Goal: Task Accomplishment & Management: Manage account settings

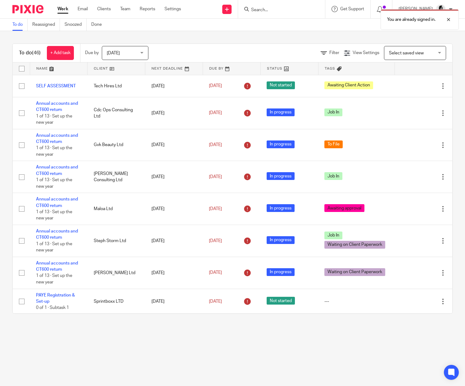
click at [259, 9] on div "You are already signed in." at bounding box center [346, 18] width 226 height 24
click at [273, 9] on div "You are already signed in." at bounding box center [346, 18] width 226 height 24
click at [276, 9] on div "You are already signed in." at bounding box center [346, 18] width 226 height 24
click at [450, 20] on div at bounding box center [444, 19] width 17 height 7
click at [277, 8] on input "Search" at bounding box center [279, 10] width 56 height 6
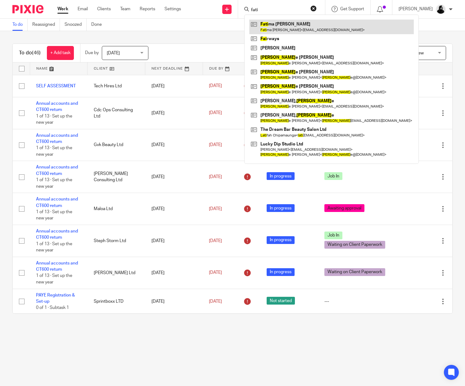
type input "fati"
click at [281, 25] on link at bounding box center [331, 27] width 165 height 14
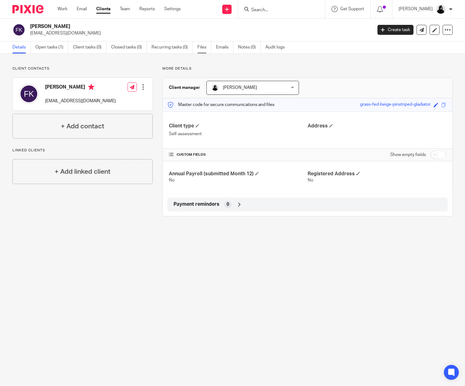
click at [204, 47] on link "Files" at bounding box center [205, 47] width 14 height 12
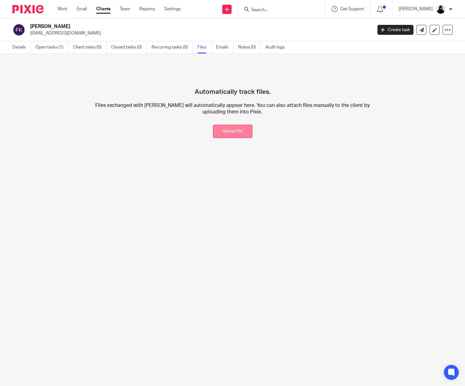
click at [246, 135] on button "Upload file" at bounding box center [232, 131] width 39 height 13
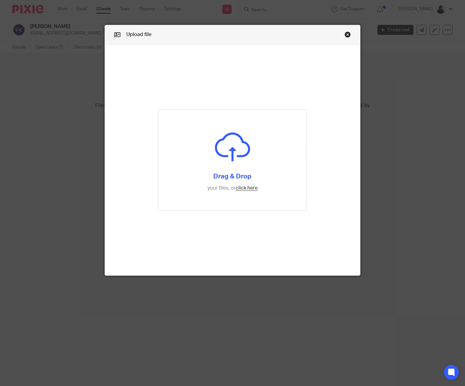
click at [349, 36] on link "Close this dialog window" at bounding box center [348, 35] width 6 height 8
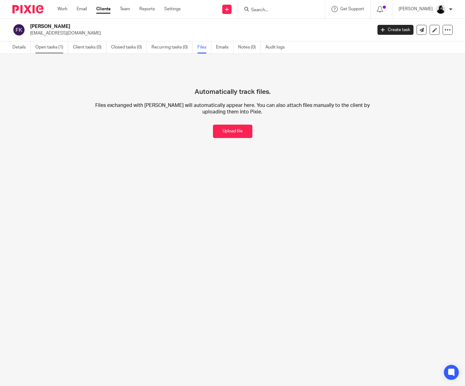
click at [57, 48] on link "Open tasks (1)" at bounding box center [51, 47] width 33 height 12
click at [56, 47] on link "Open tasks (1)" at bounding box center [51, 47] width 33 height 12
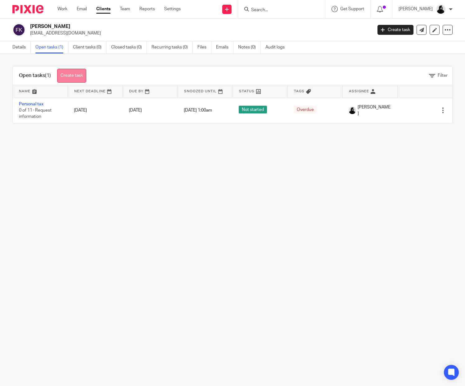
click at [61, 77] on link "Create task" at bounding box center [71, 76] width 29 height 14
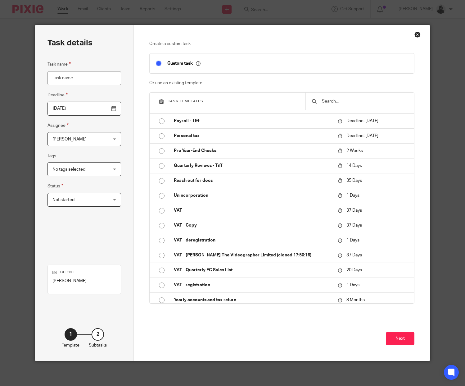
scroll to position [239, 0]
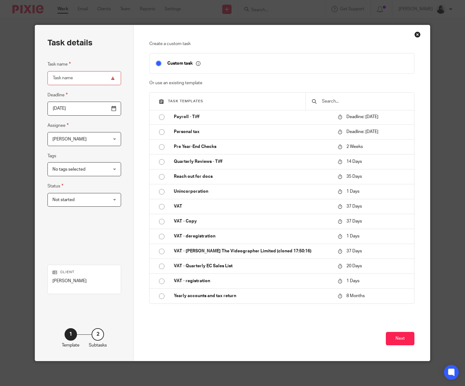
click at [417, 36] on div "Close this dialog window" at bounding box center [418, 34] width 6 height 6
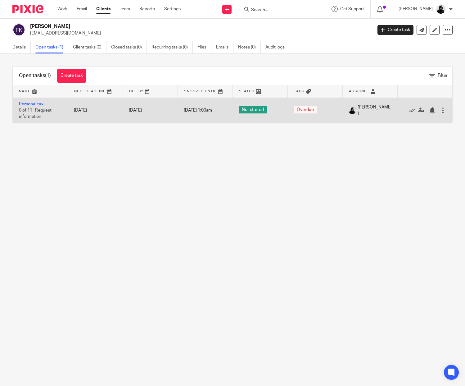
click at [33, 104] on link "Personal tax" at bounding box center [31, 104] width 25 height 4
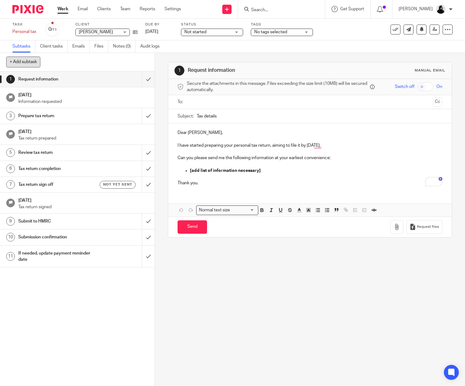
click at [28, 61] on button "+ Add subtask" at bounding box center [23, 62] width 34 height 11
click at [69, 189] on h1 "Tax return sign off" at bounding box center [57, 184] width 78 height 9
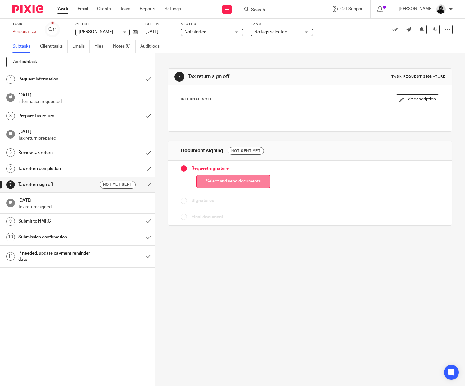
click at [263, 179] on button "Select and send documents" at bounding box center [234, 181] width 74 height 13
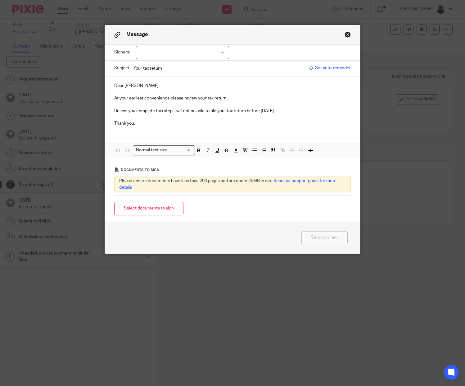
click at [218, 50] on div at bounding box center [182, 52] width 93 height 13
click at [205, 67] on li "[PERSON_NAME]" at bounding box center [182, 65] width 93 height 13
checkbox input "true"
click at [213, 108] on p "Unless you complete this step, I will not be able to file your tax return befor…" at bounding box center [232, 111] width 237 height 6
click at [350, 35] on button "Close modal" at bounding box center [348, 34] width 6 height 6
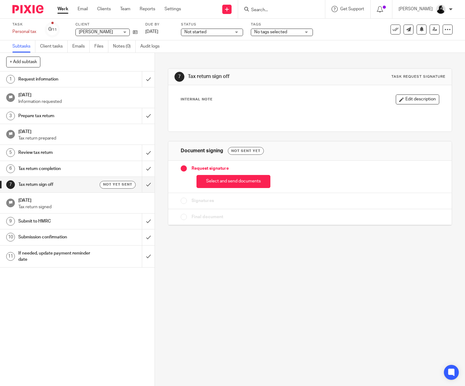
click at [272, 10] on input "Search" at bounding box center [279, 10] width 56 height 6
type input "cahse"
click at [293, 28] on link at bounding box center [292, 27] width 86 height 14
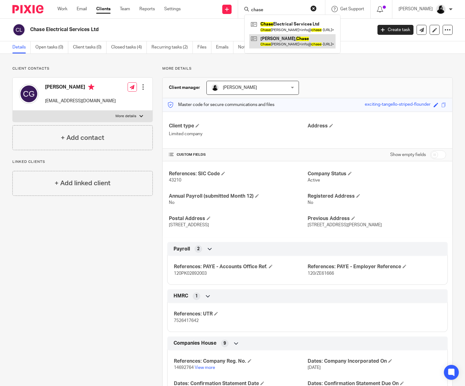
type input "chase"
click at [288, 40] on link at bounding box center [292, 41] width 86 height 14
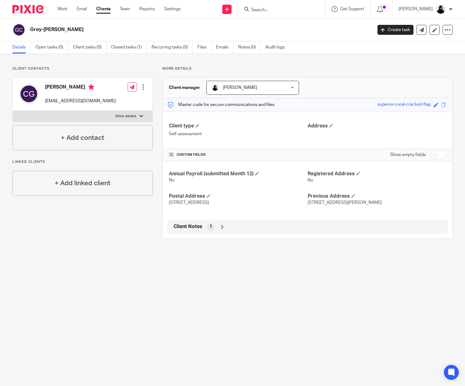
click at [287, 10] on input "Search" at bounding box center [279, 10] width 56 height 6
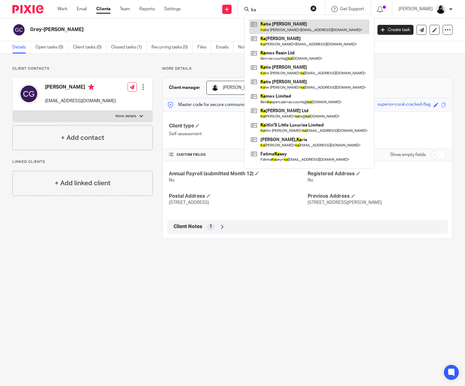
type input "ka"
click at [305, 25] on link at bounding box center [309, 27] width 120 height 14
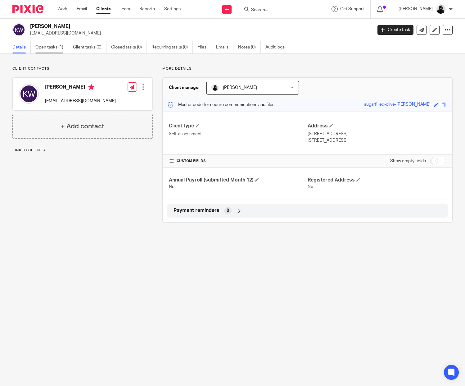
click at [51, 49] on link "Open tasks (1)" at bounding box center [51, 47] width 33 height 12
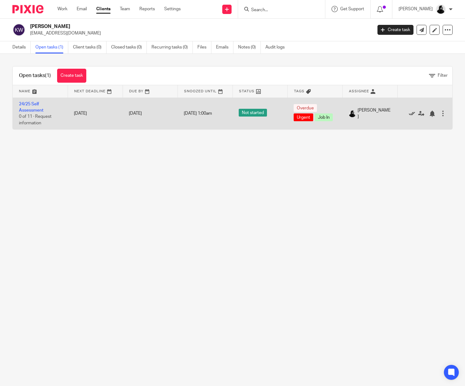
click at [411, 113] on icon at bounding box center [412, 114] width 6 height 6
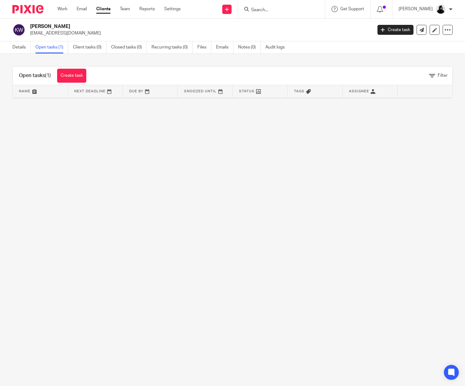
click at [248, 20] on div "Katie Waite waitekm01@aol.co.uk Create task Update from Companies House Export …" at bounding box center [232, 30] width 465 height 23
